Goal: Submit feedback/report problem

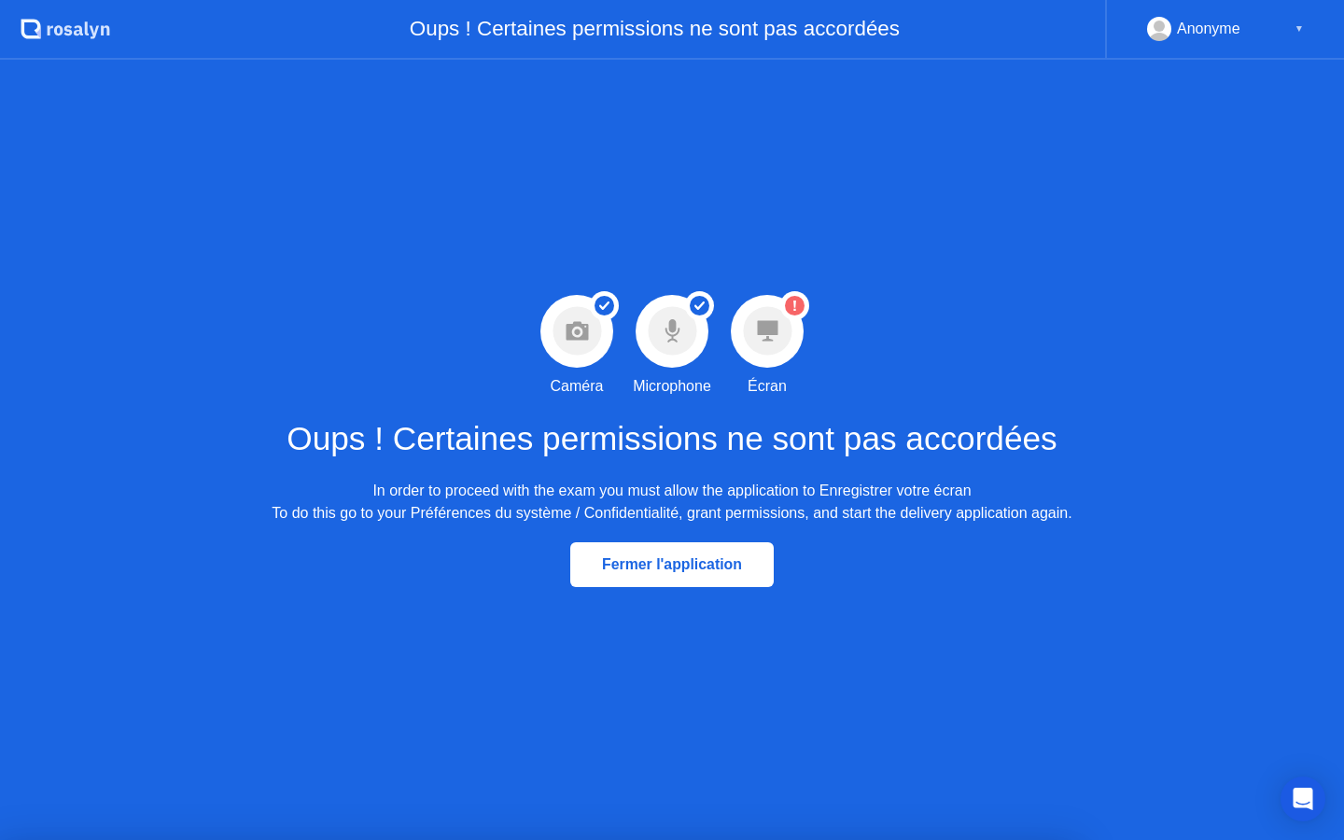
click at [792, 307] on circle at bounding box center [795, 306] width 20 height 20
click at [1305, 29] on div "Anonyme ▼" at bounding box center [1224, 30] width 239 height 60
click at [1301, 29] on div "▼" at bounding box center [1298, 29] width 9 height 24
click at [1300, 29] on div "▼" at bounding box center [1298, 29] width 9 height 24
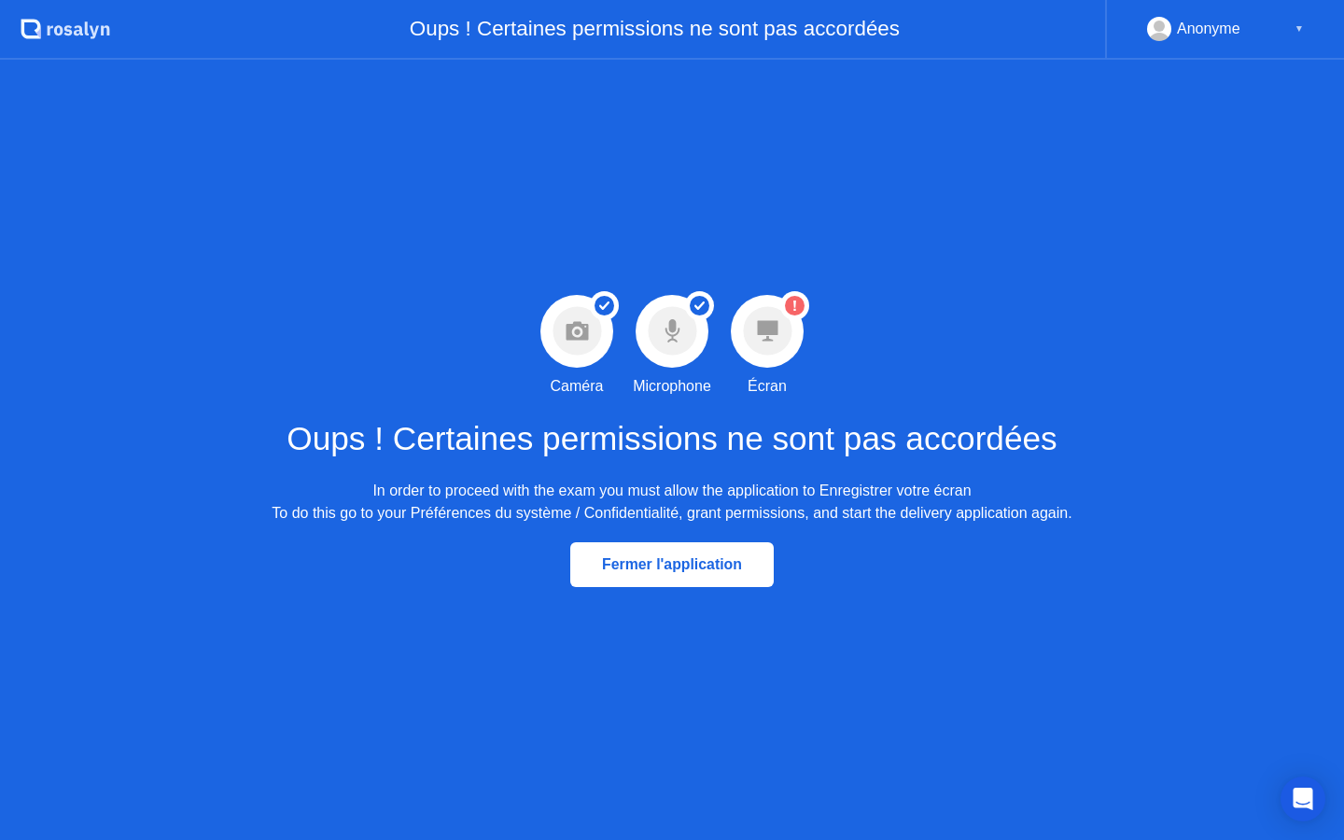
click at [1197, 25] on div "Anonyme" at bounding box center [1208, 29] width 63 height 24
click at [1160, 27] on circle at bounding box center [1158, 26] width 11 height 11
click at [26, 27] on icon ".st0{fill:#f0f8ff;} .st1{fill:#d4e3ff;} .st2{fill:#b4c2ff;} background" at bounding box center [66, 29] width 90 height 30
click at [1308, 795] on icon "Open Intercom Messenger" at bounding box center [1301, 799] width 21 height 24
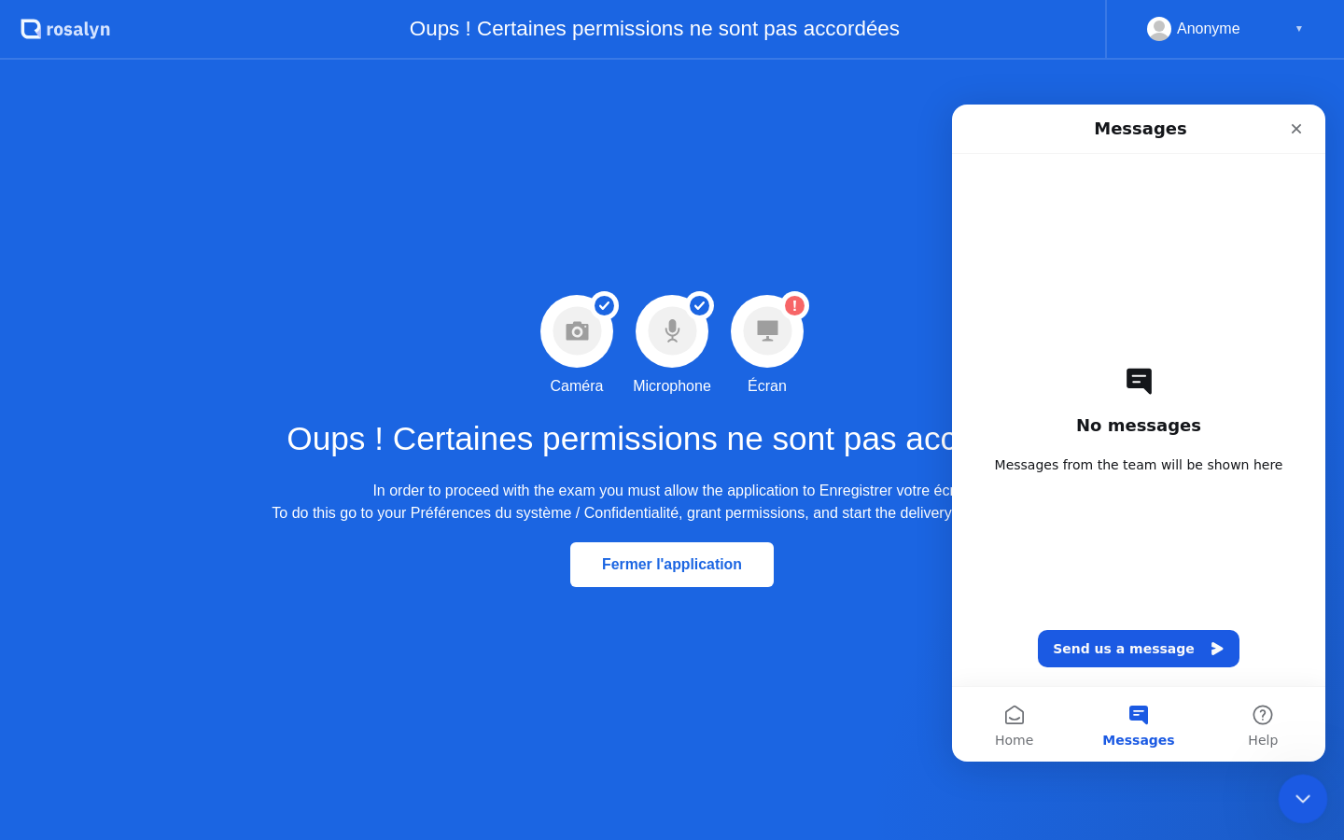
click at [1289, 786] on icon "Close Intercom Messenger" at bounding box center [1300, 796] width 22 height 22
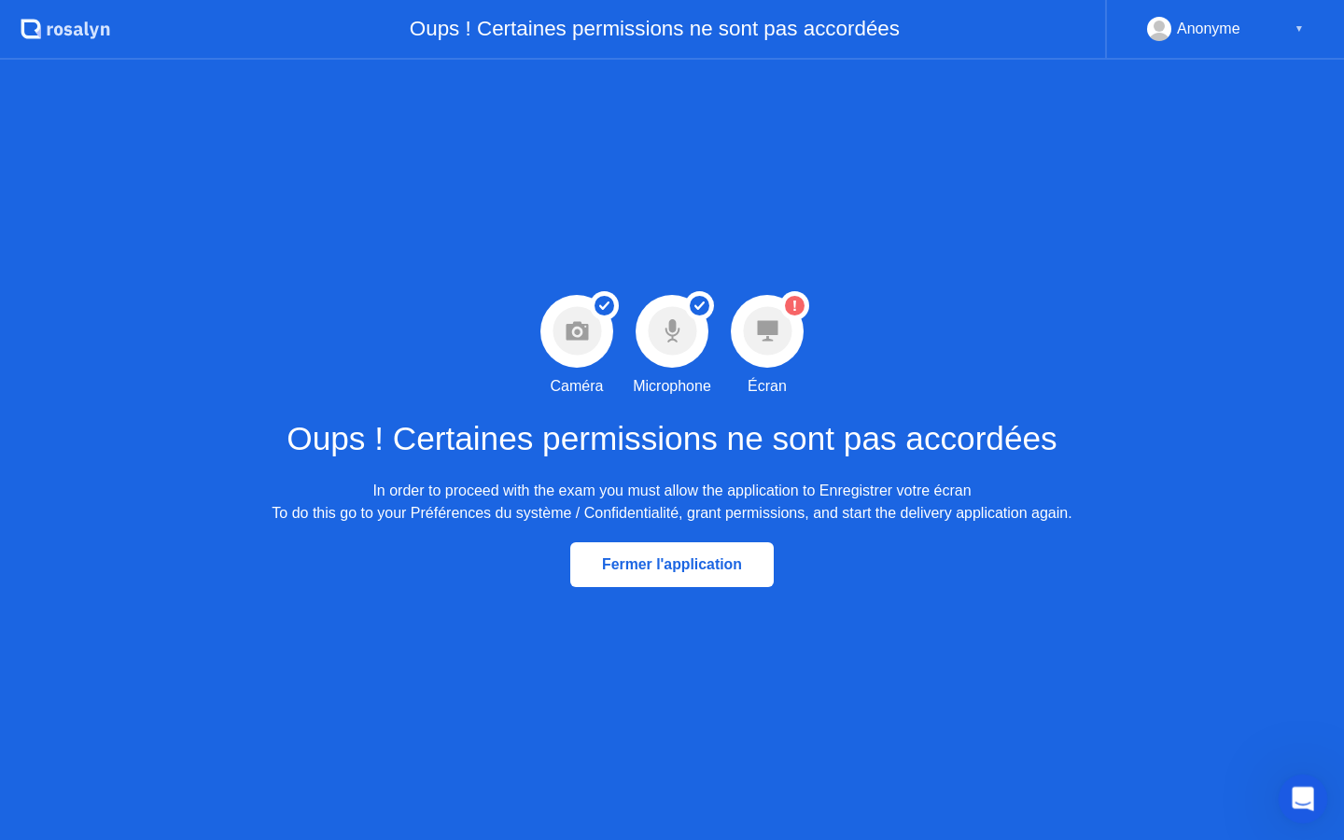
click at [1293, 788] on icon "Open Intercom Messenger" at bounding box center [1300, 796] width 31 height 31
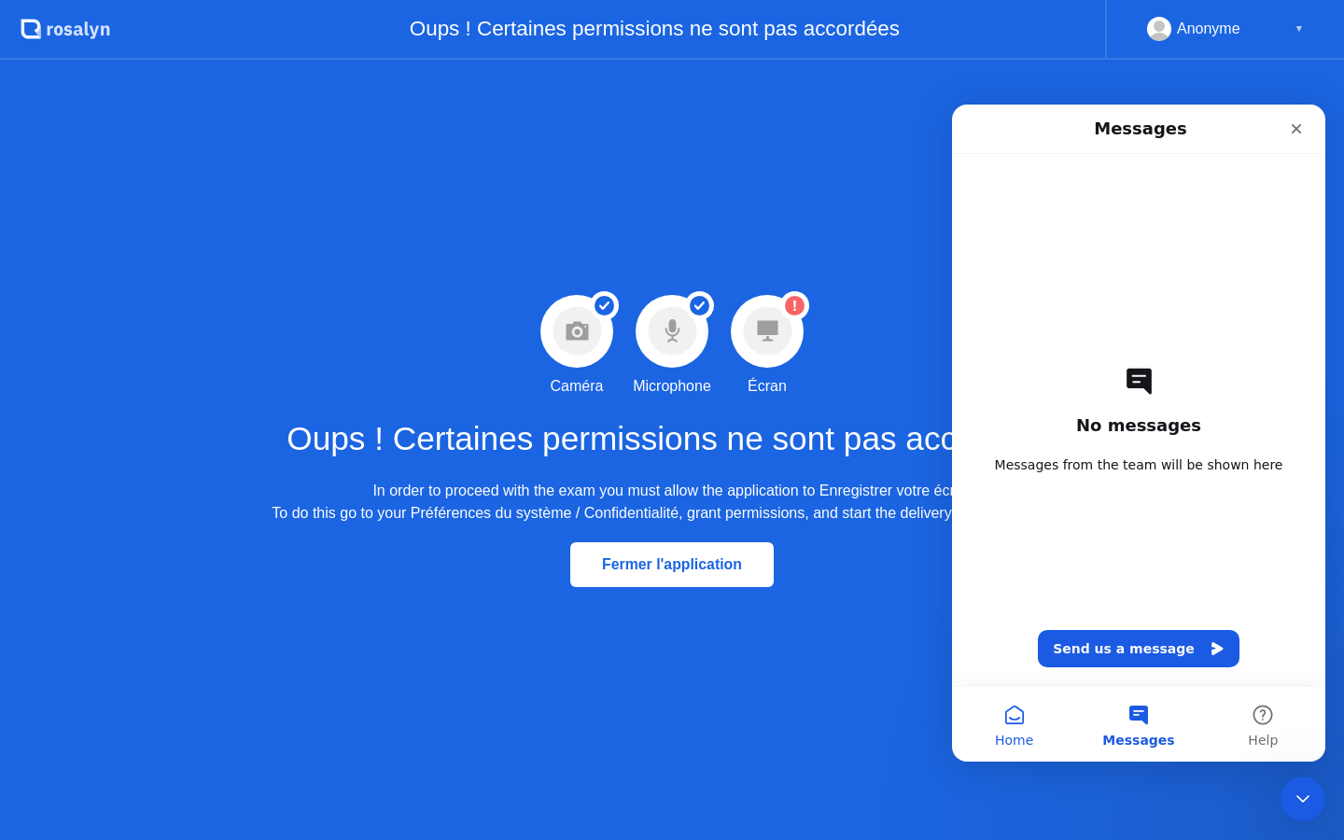
click at [1005, 715] on button "Home" at bounding box center [1014, 724] width 124 height 75
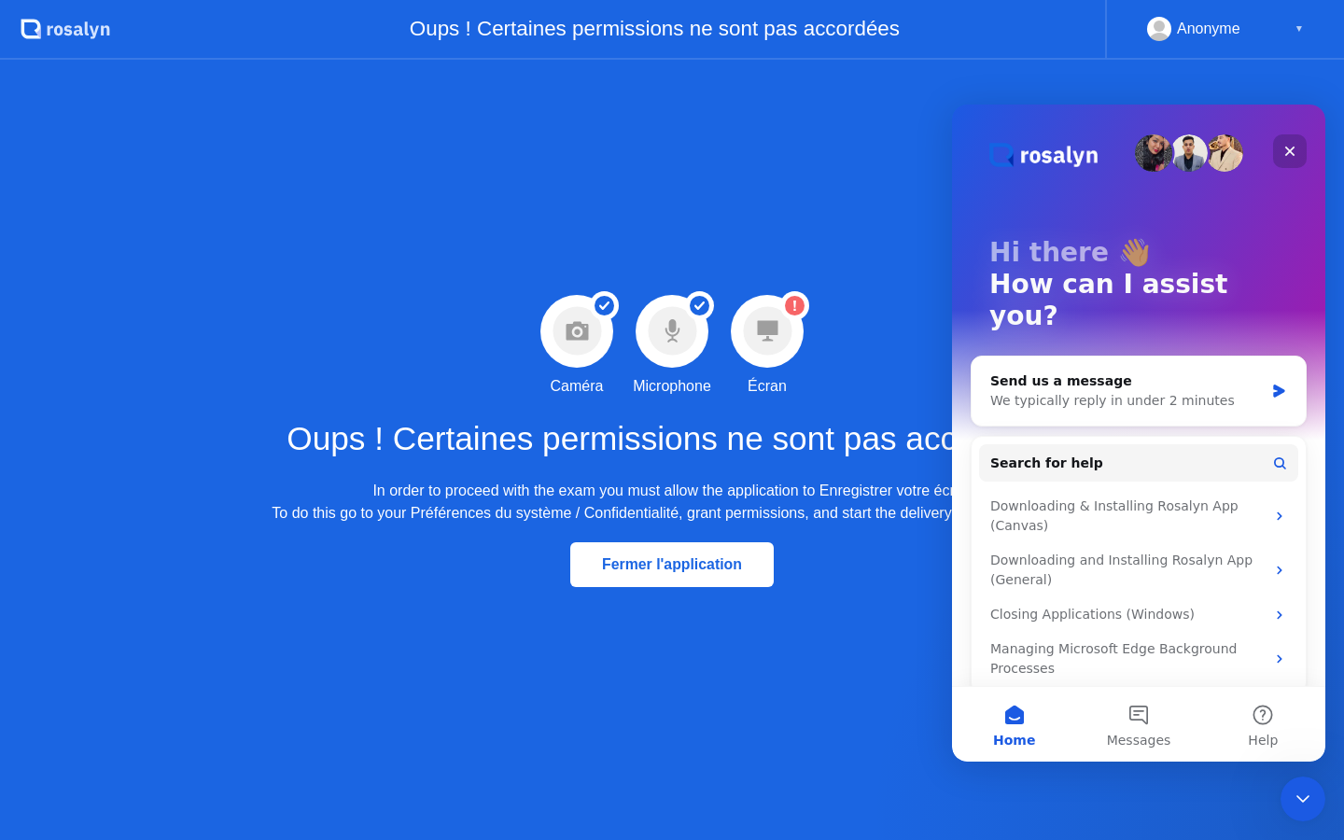
click at [1291, 150] on icon "Close" at bounding box center [1290, 152] width 10 height 10
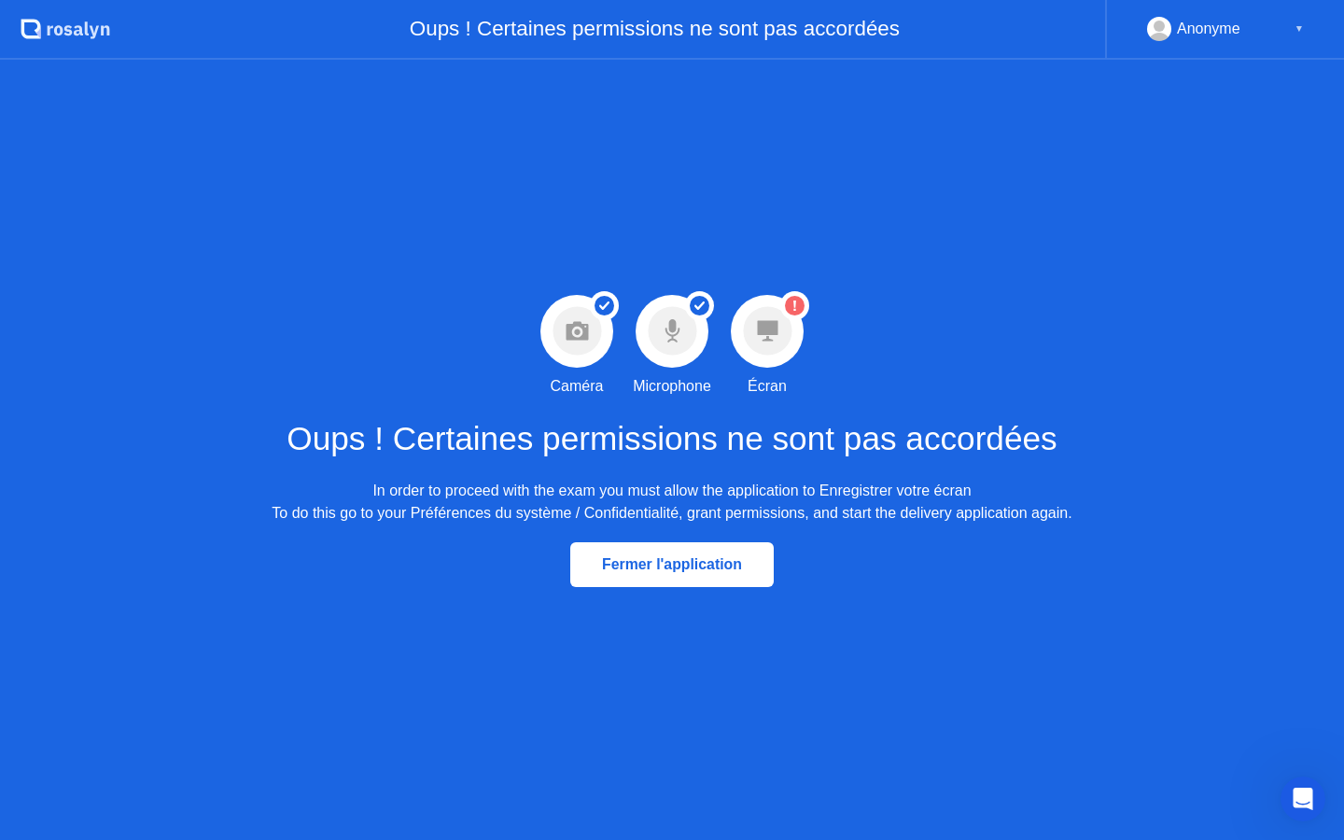
click at [692, 563] on div "Fermer l'application" at bounding box center [672, 564] width 192 height 17
